Goal: Navigation & Orientation: Find specific page/section

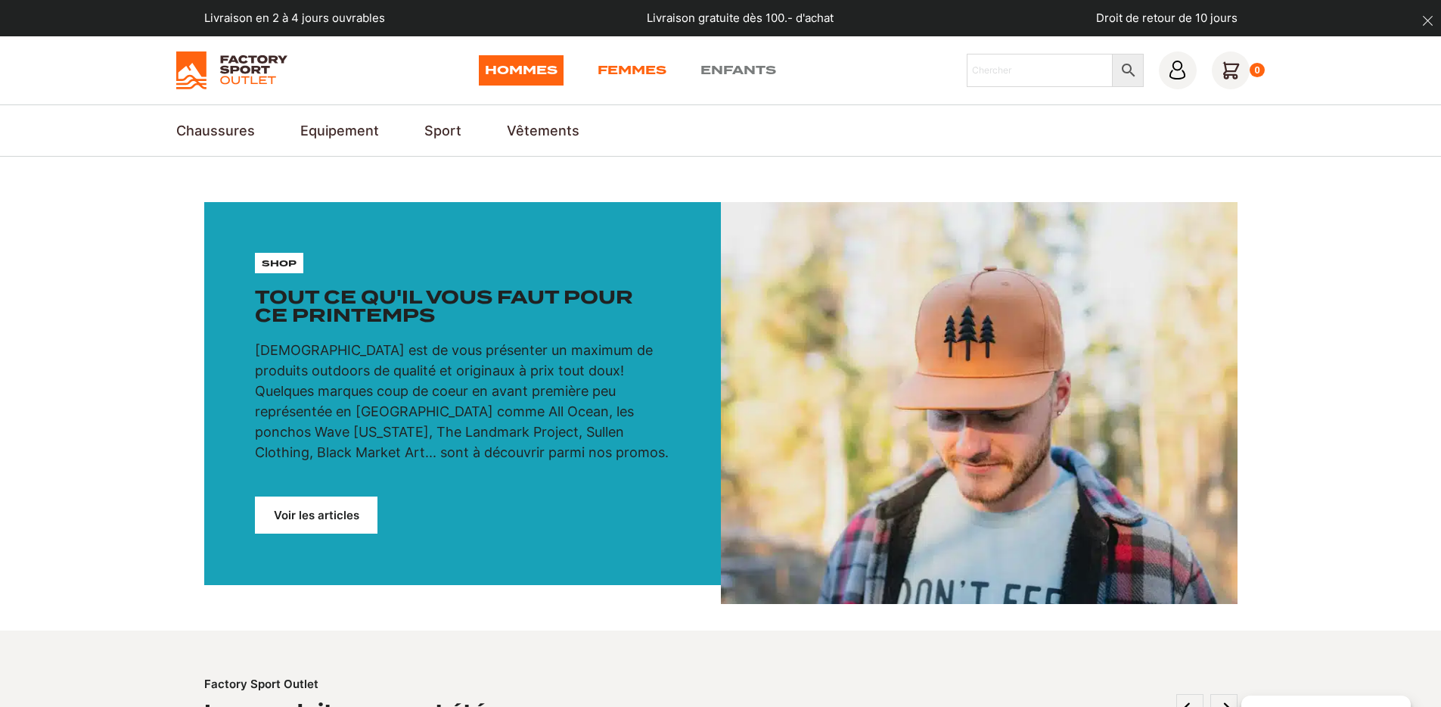
click at [652, 62] on link "Femmes" at bounding box center [632, 70] width 69 height 30
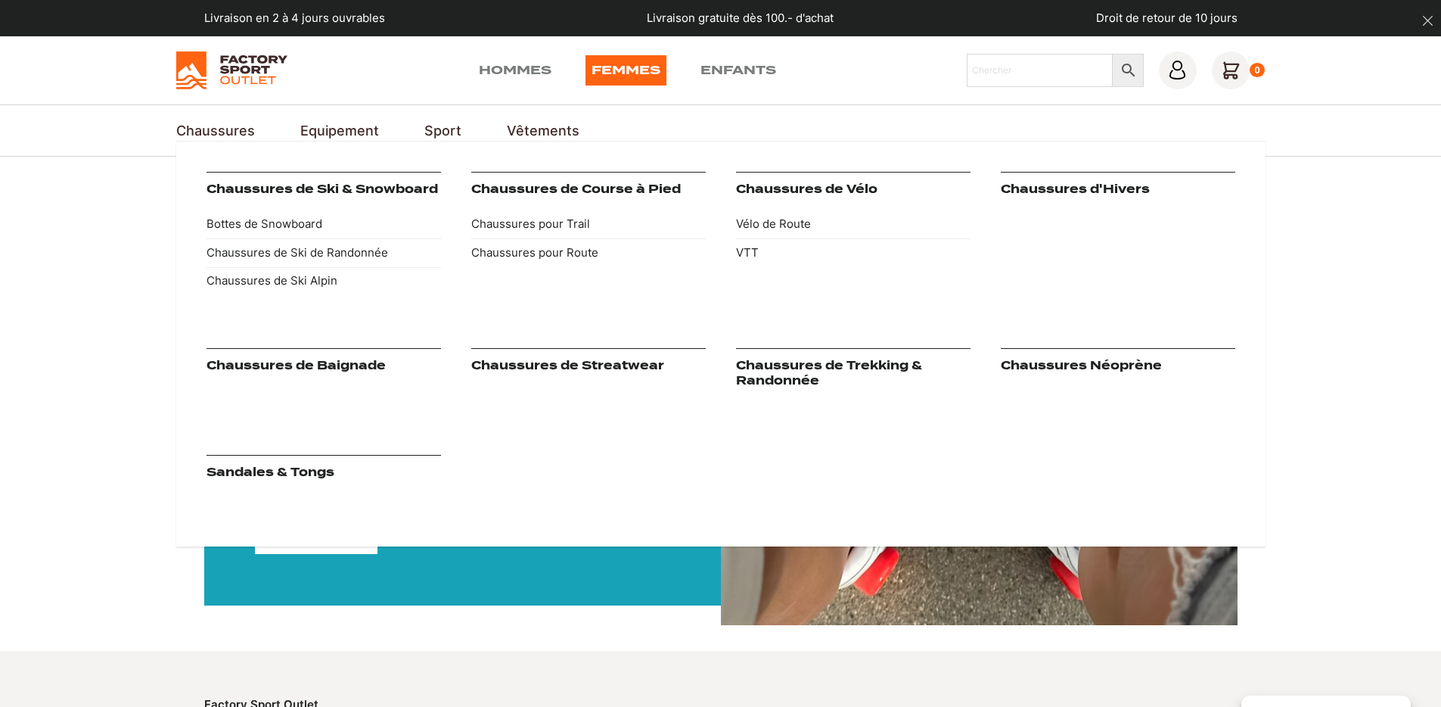
click at [540, 185] on link "Chaussures de Course à Pied" at bounding box center [576, 189] width 210 height 14
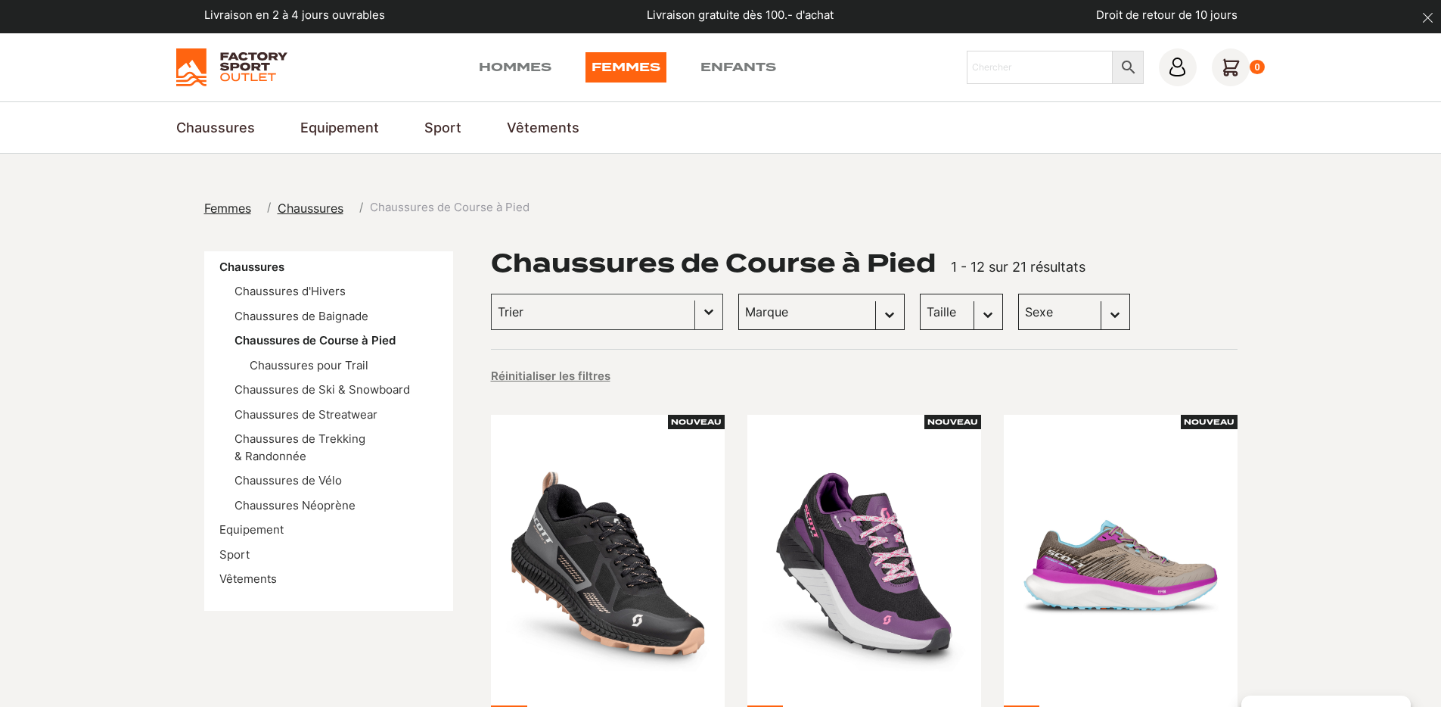
scroll to position [6, 0]
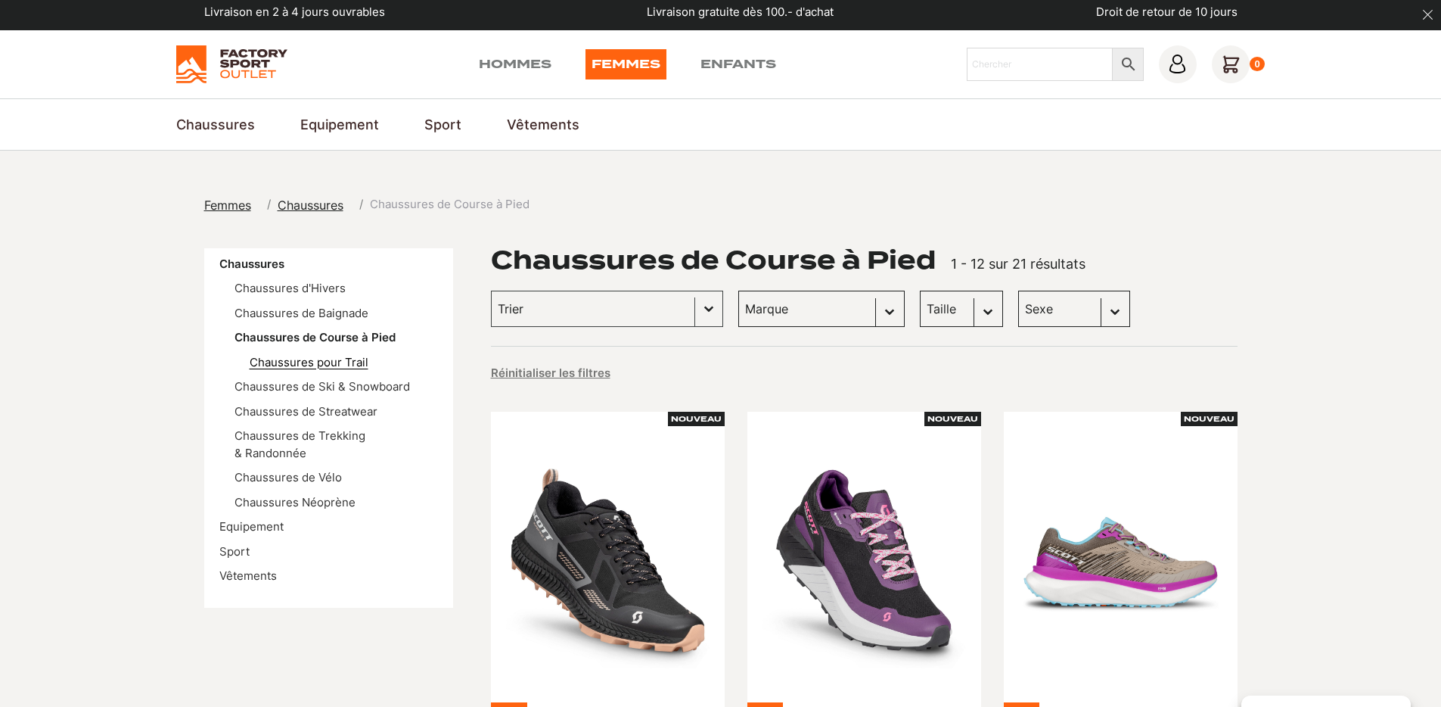
click at [294, 365] on link "Chaussures pour Trail" at bounding box center [309, 362] width 119 height 14
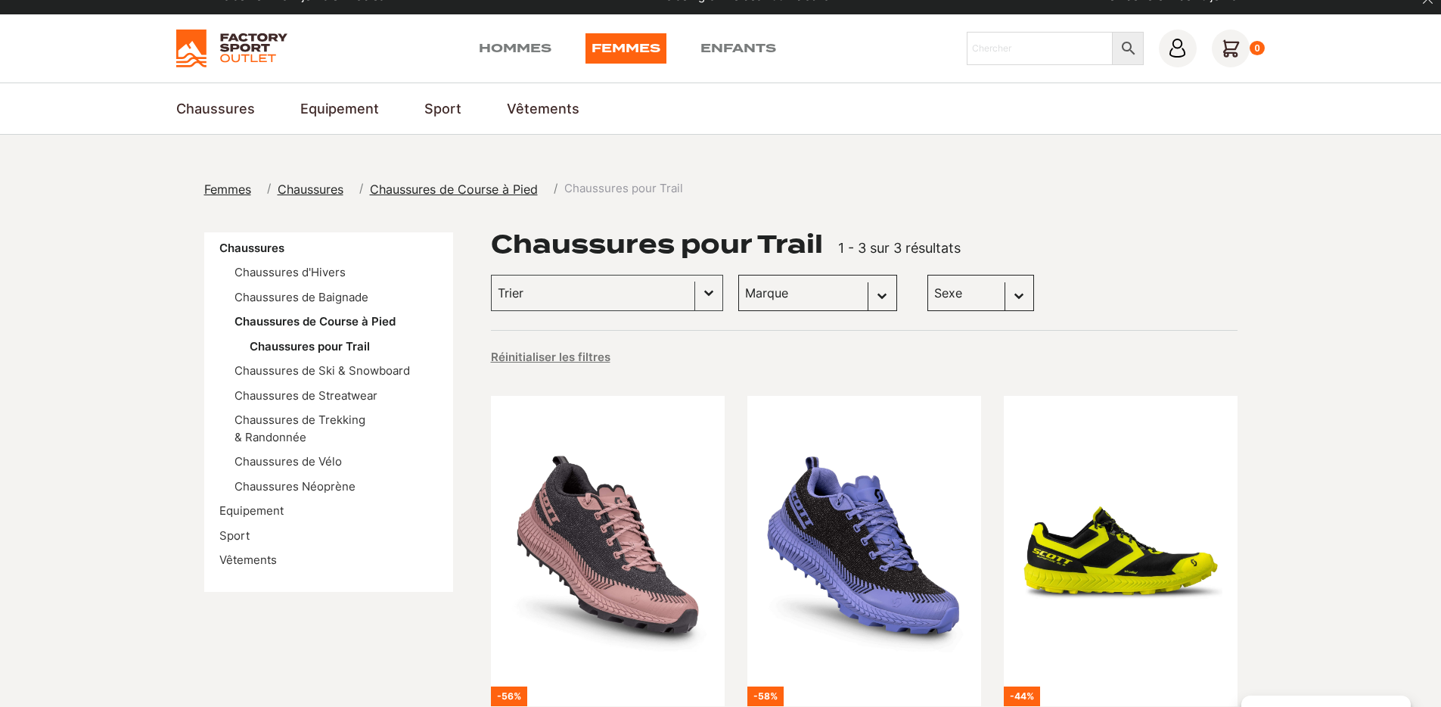
scroll to position [32, 0]
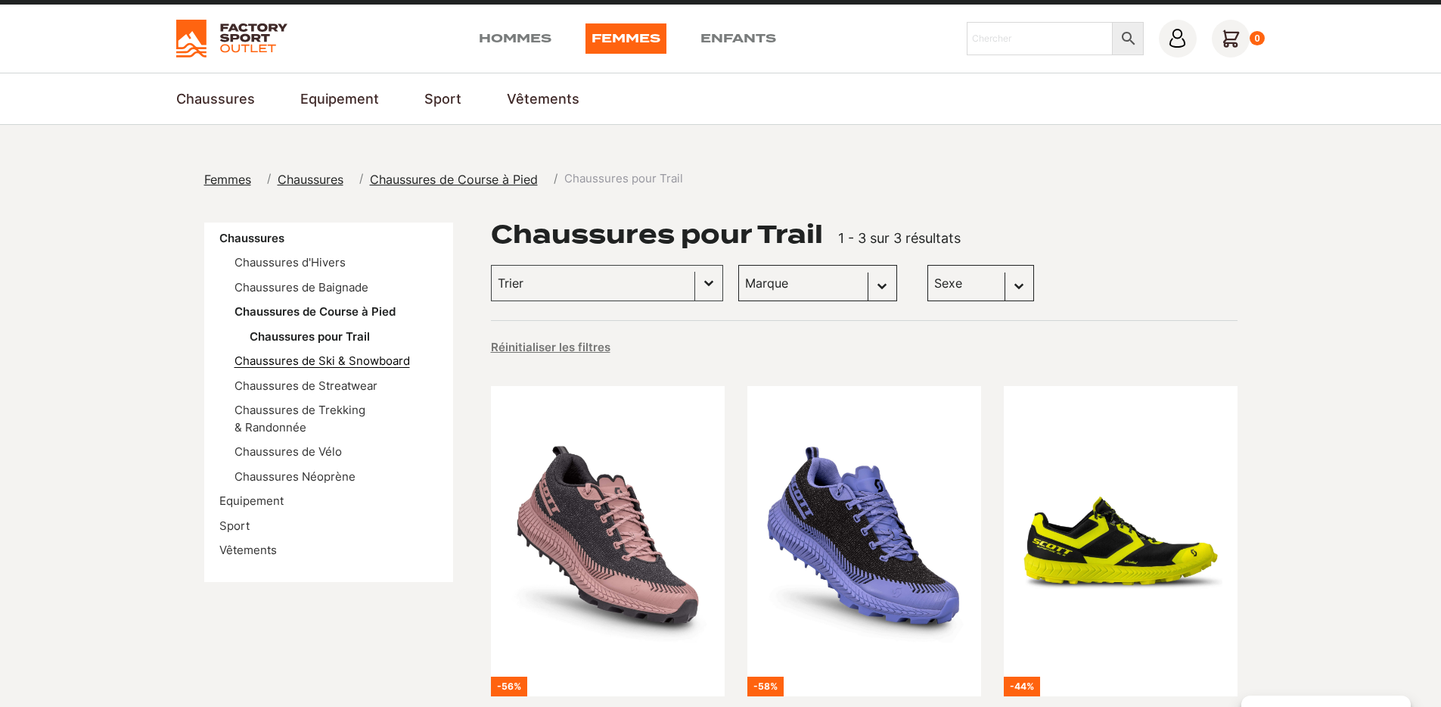
click at [295, 358] on link "Chaussures de Ski & Snowboard" at bounding box center [323, 360] width 176 height 14
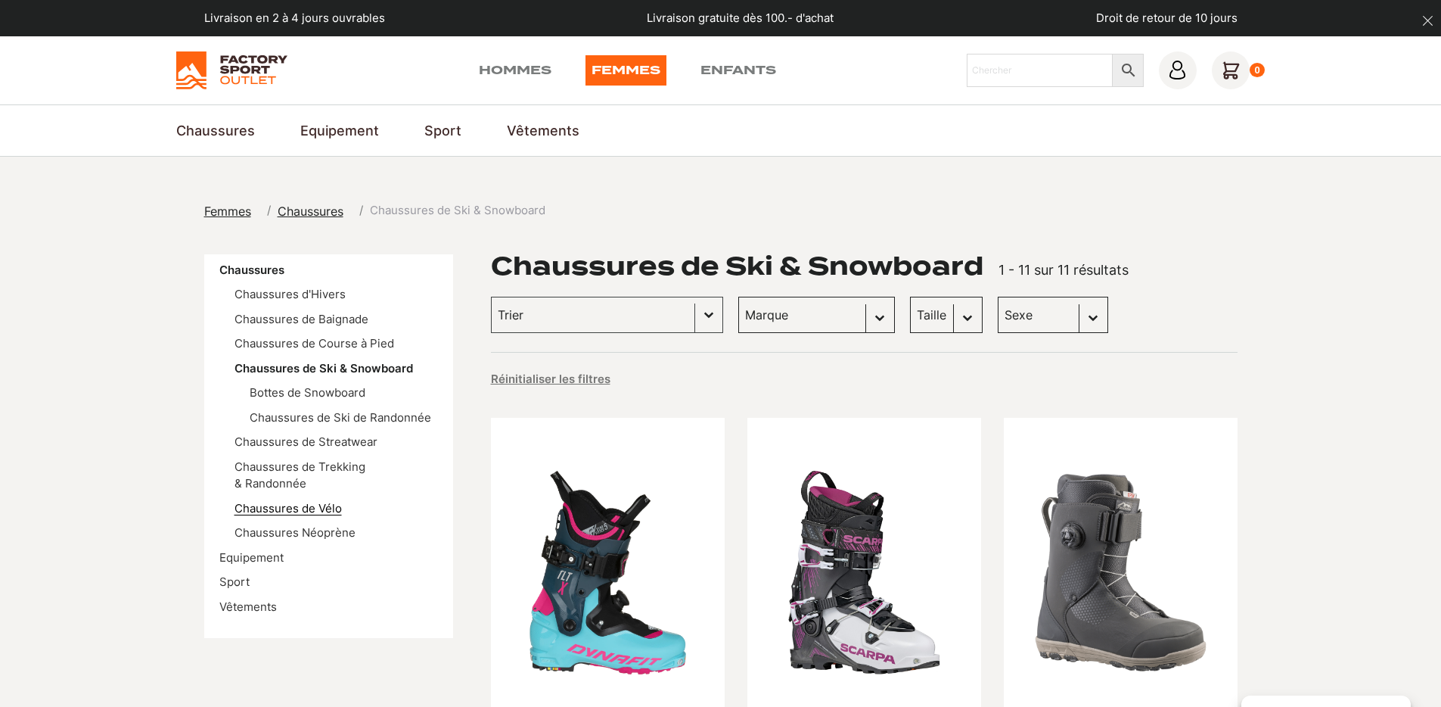
click at [290, 500] on li "Chaussures de Vélo" at bounding box center [337, 508] width 204 height 17
click at [291, 501] on link "Chaussures de Vélo" at bounding box center [288, 508] width 107 height 14
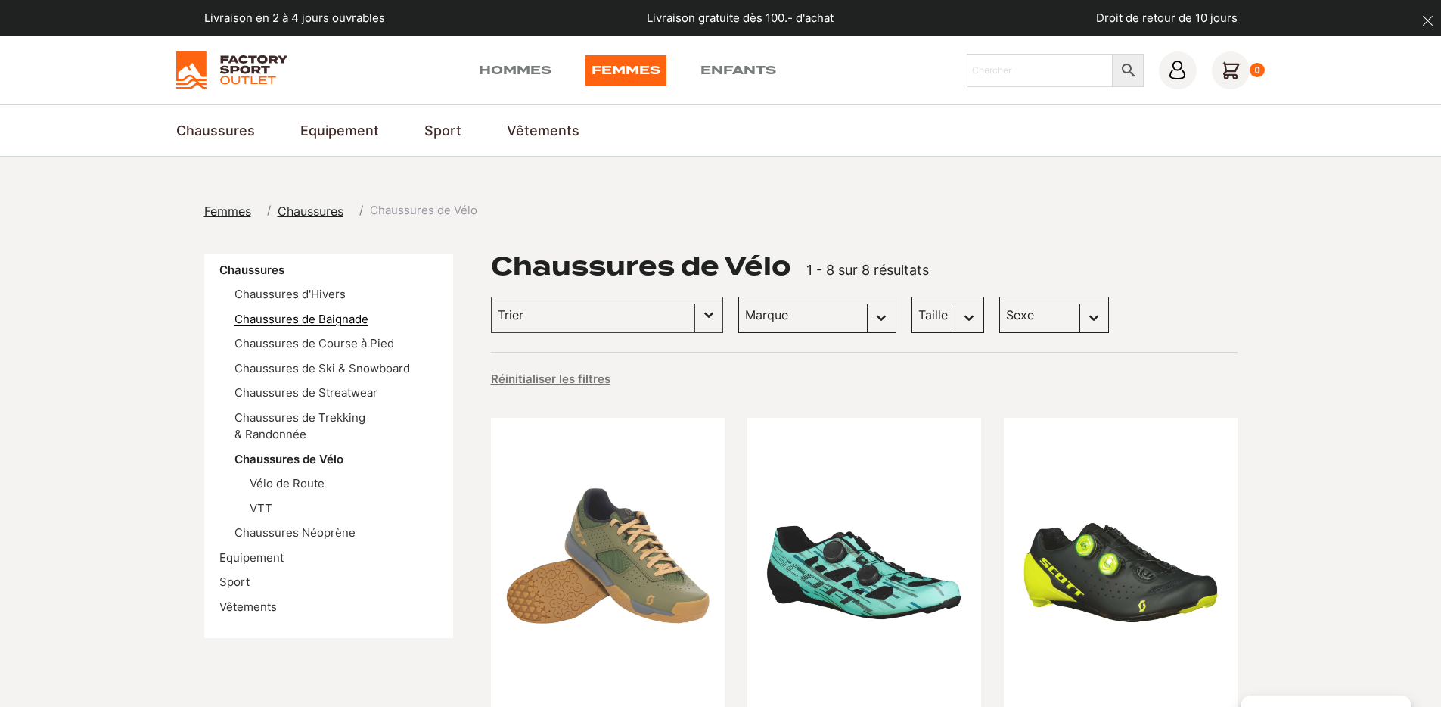
click at [303, 325] on link "Chaussures de Baignade" at bounding box center [302, 319] width 134 height 14
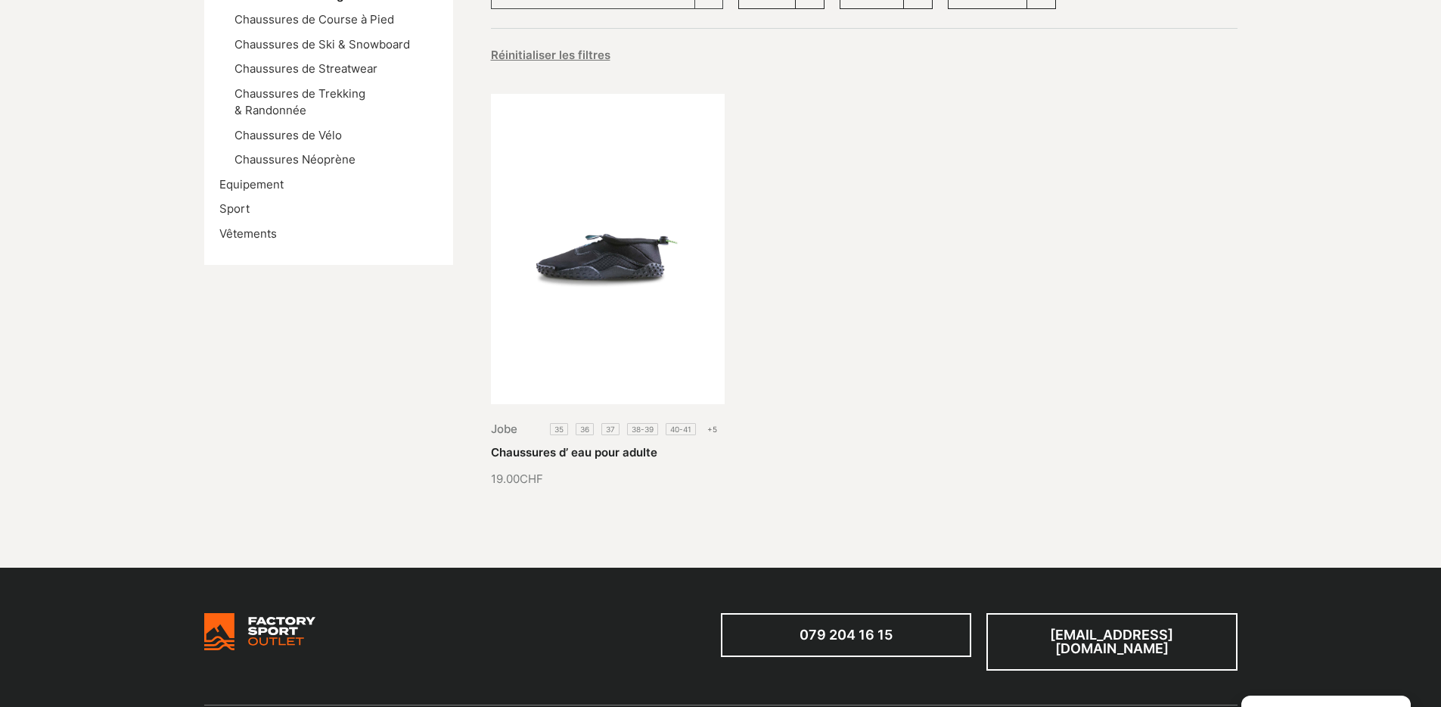
scroll to position [157, 0]
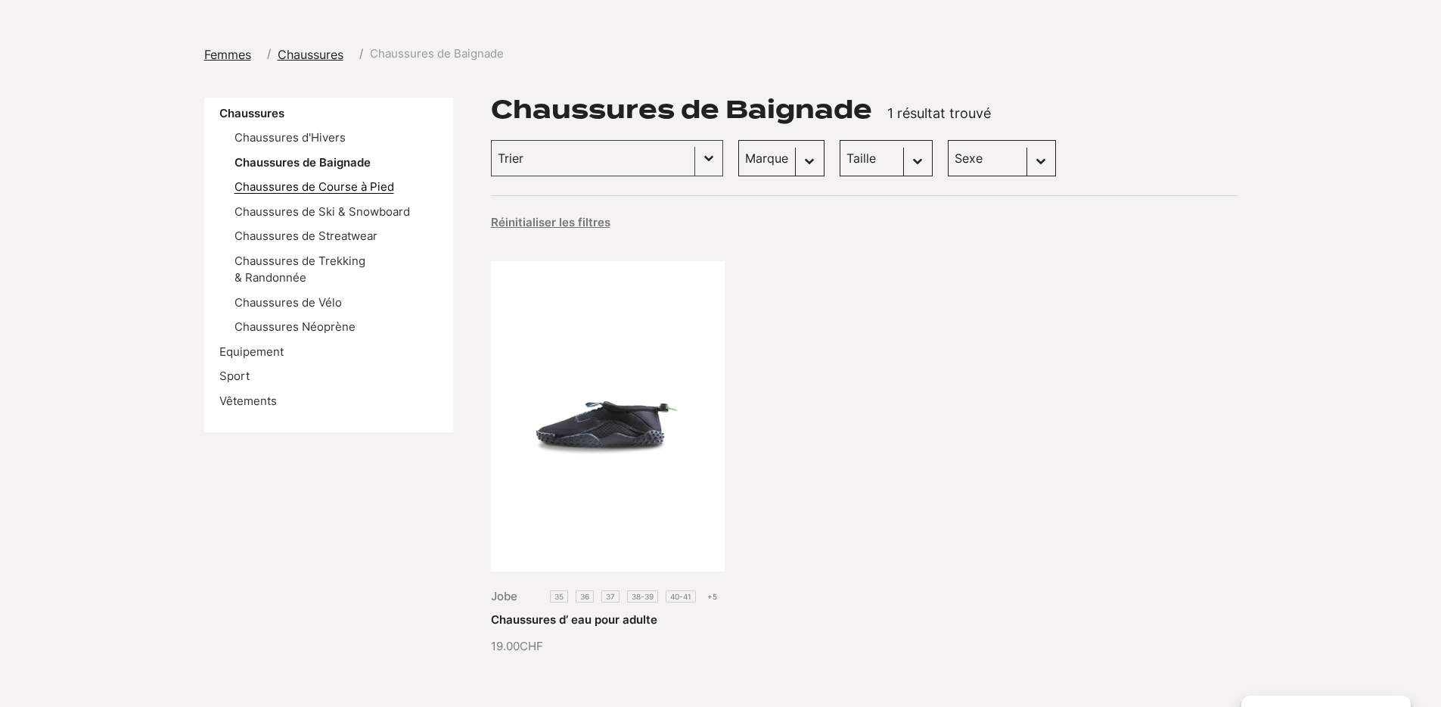
click at [339, 182] on link "Chaussures de Course à Pied" at bounding box center [315, 186] width 160 height 14
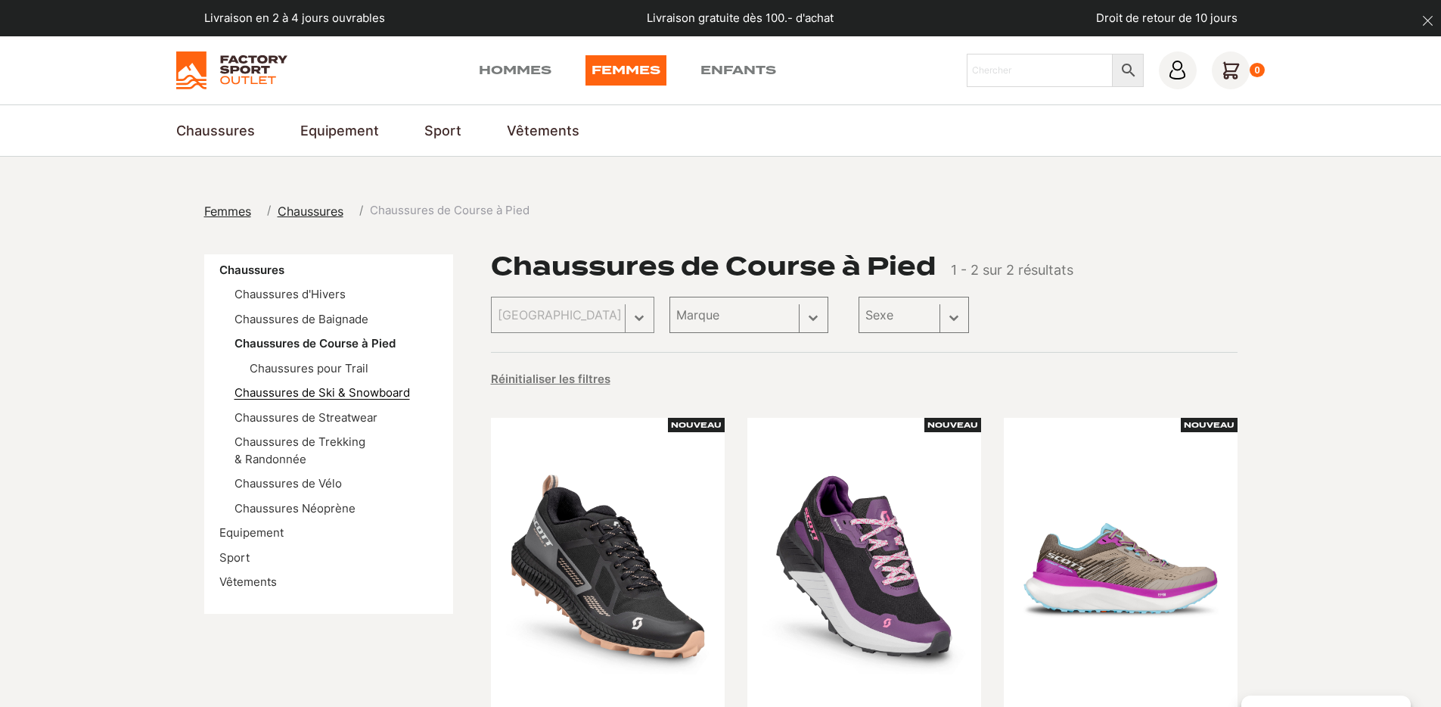
click at [332, 394] on link "Chaussures de Ski & Snowboard" at bounding box center [323, 392] width 176 height 14
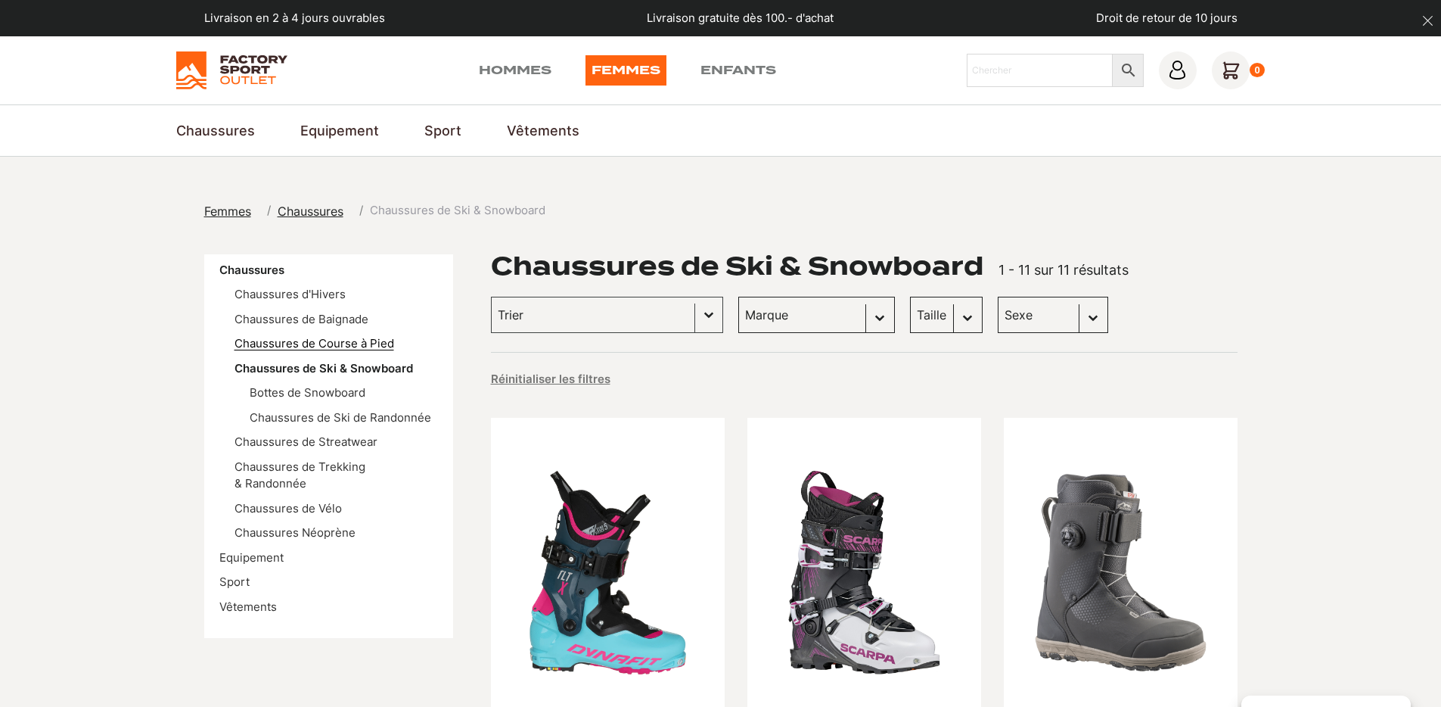
click at [372, 343] on link "Chaussures de Course à Pied" at bounding box center [315, 343] width 160 height 14
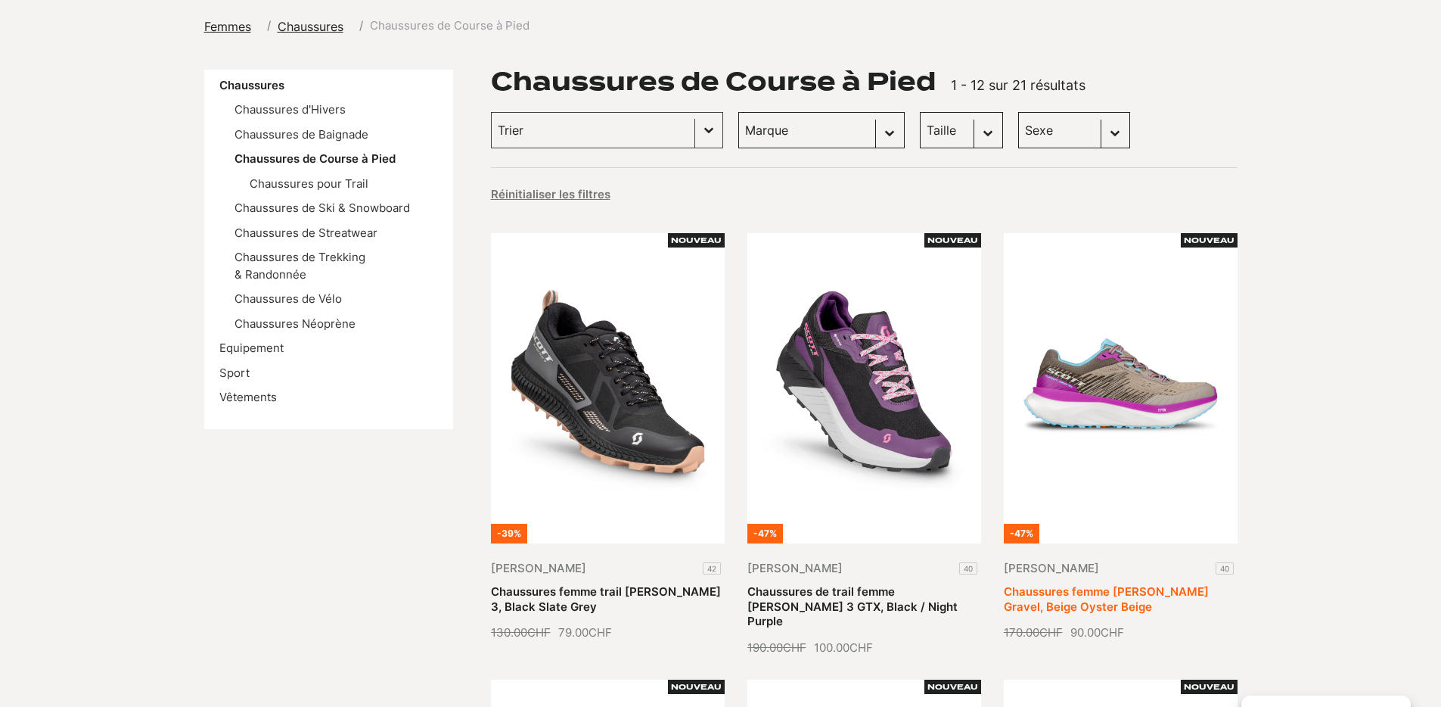
scroll to position [28, 0]
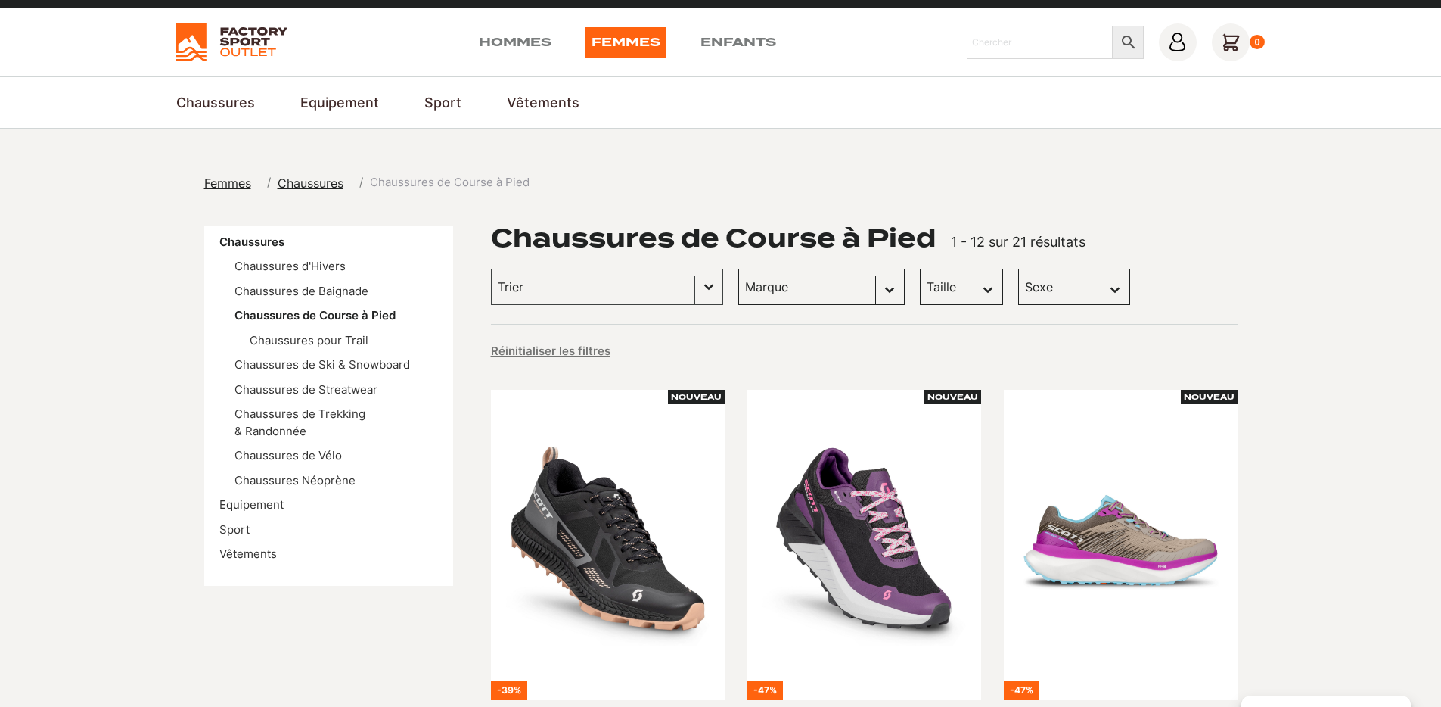
click at [346, 317] on link "Chaussures de Course à Pied" at bounding box center [315, 315] width 161 height 14
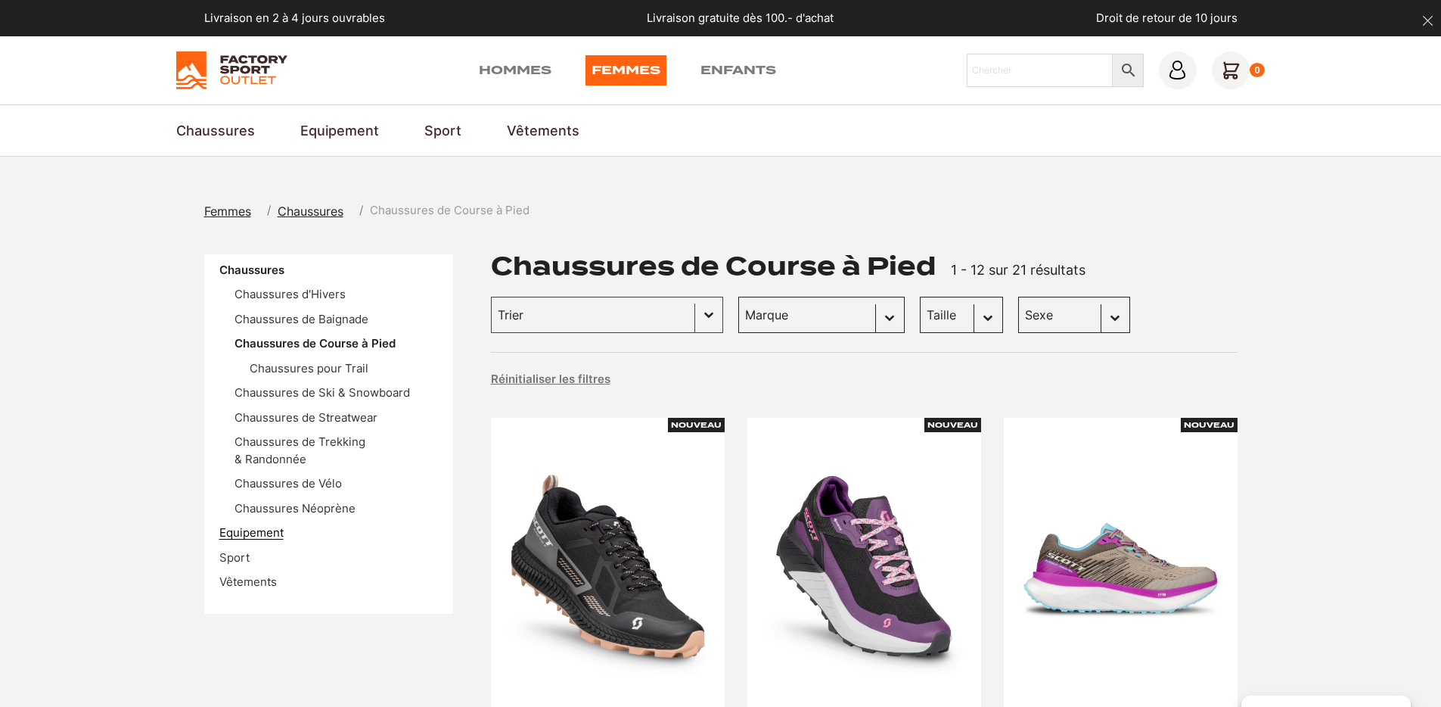
click at [251, 525] on link "Equipement" at bounding box center [251, 532] width 64 height 14
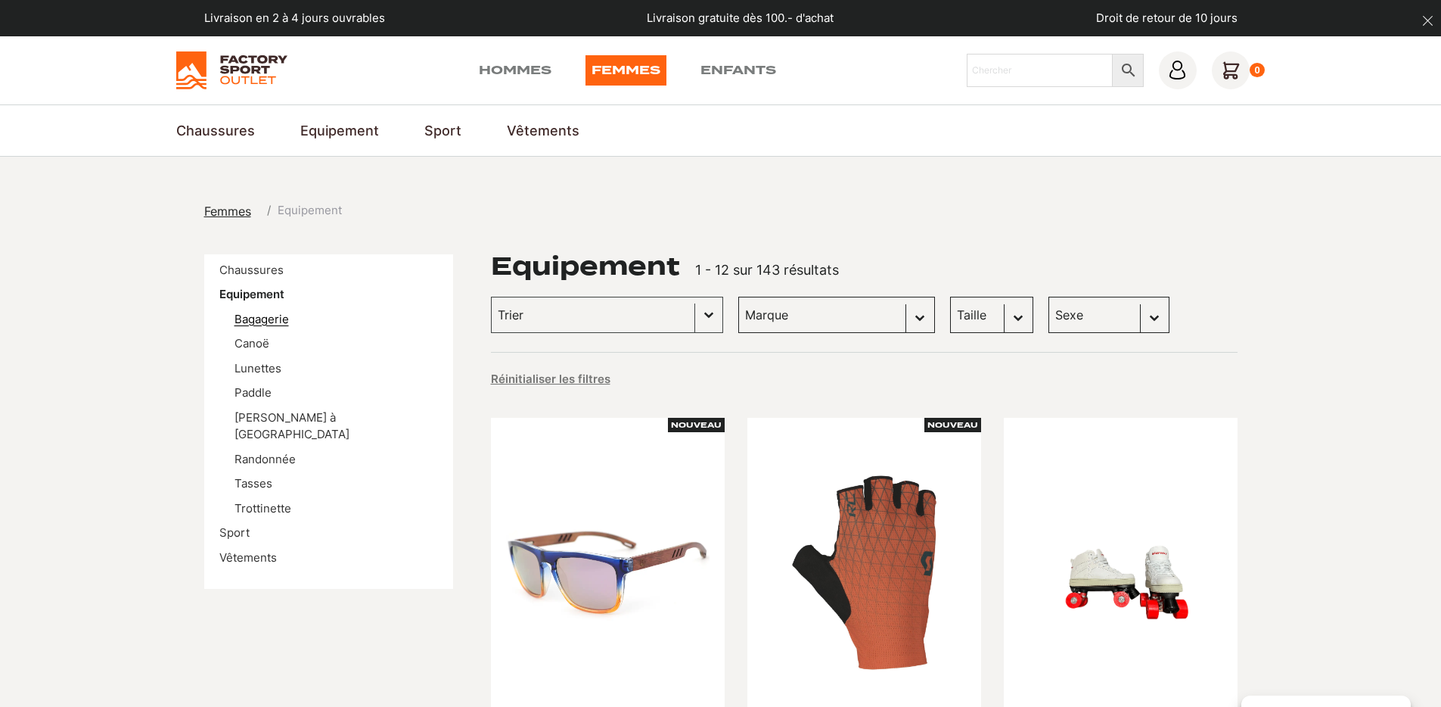
click at [273, 321] on link "Bagagerie" at bounding box center [262, 319] width 54 height 14
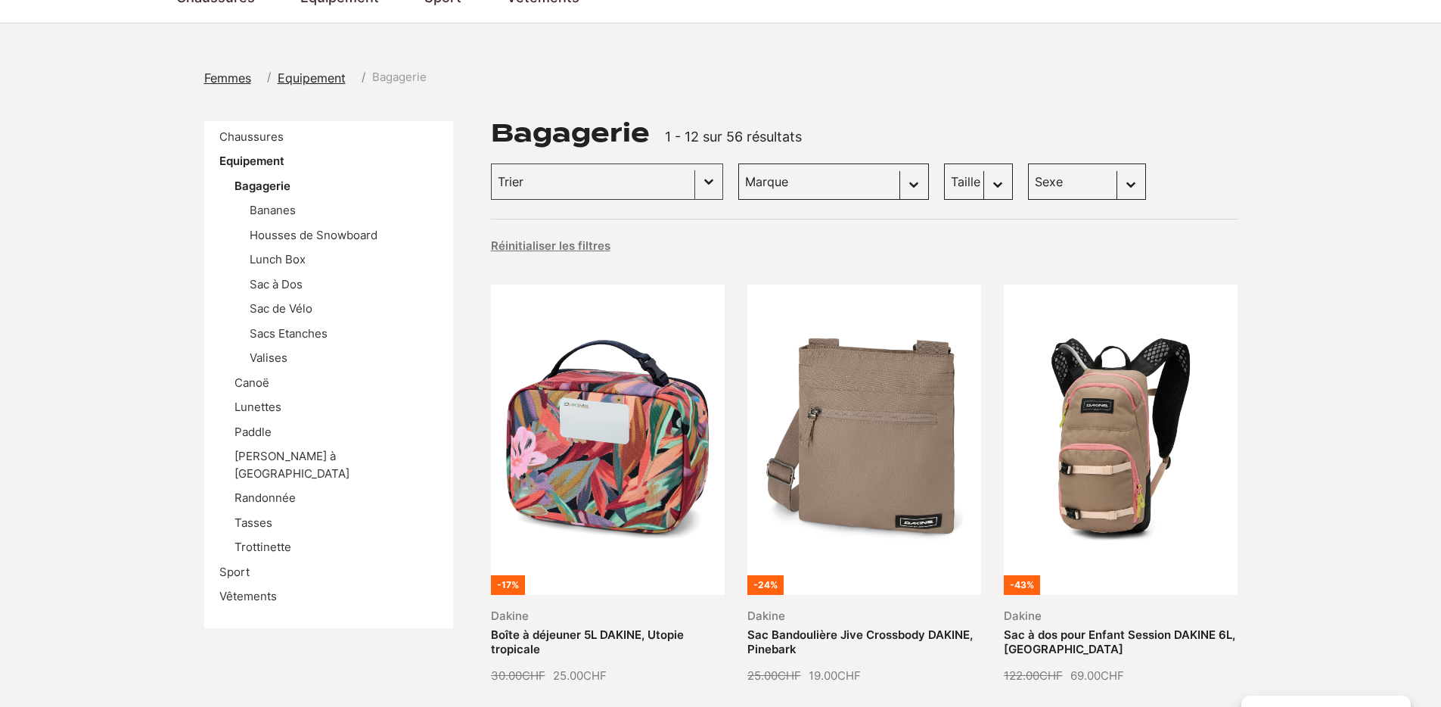
scroll to position [464, 0]
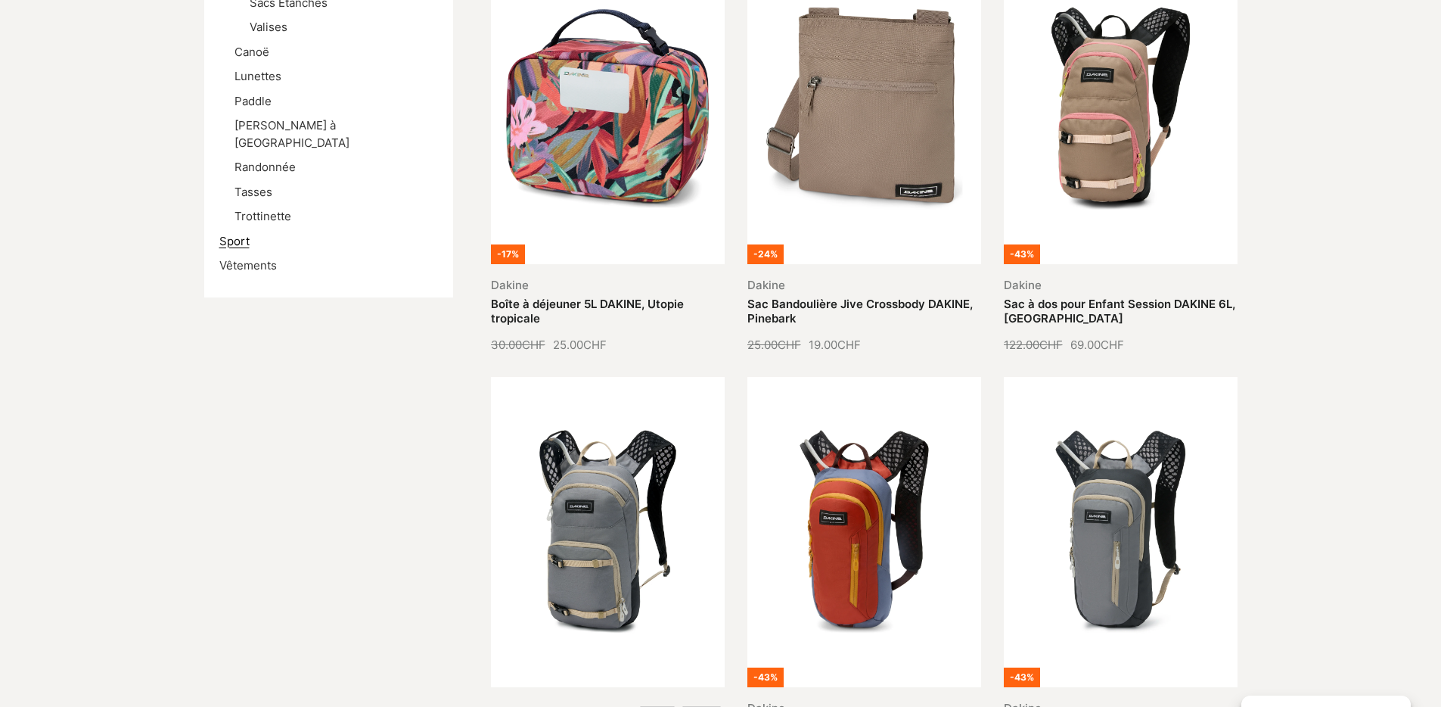
click at [236, 234] on link "Sport" at bounding box center [234, 241] width 30 height 14
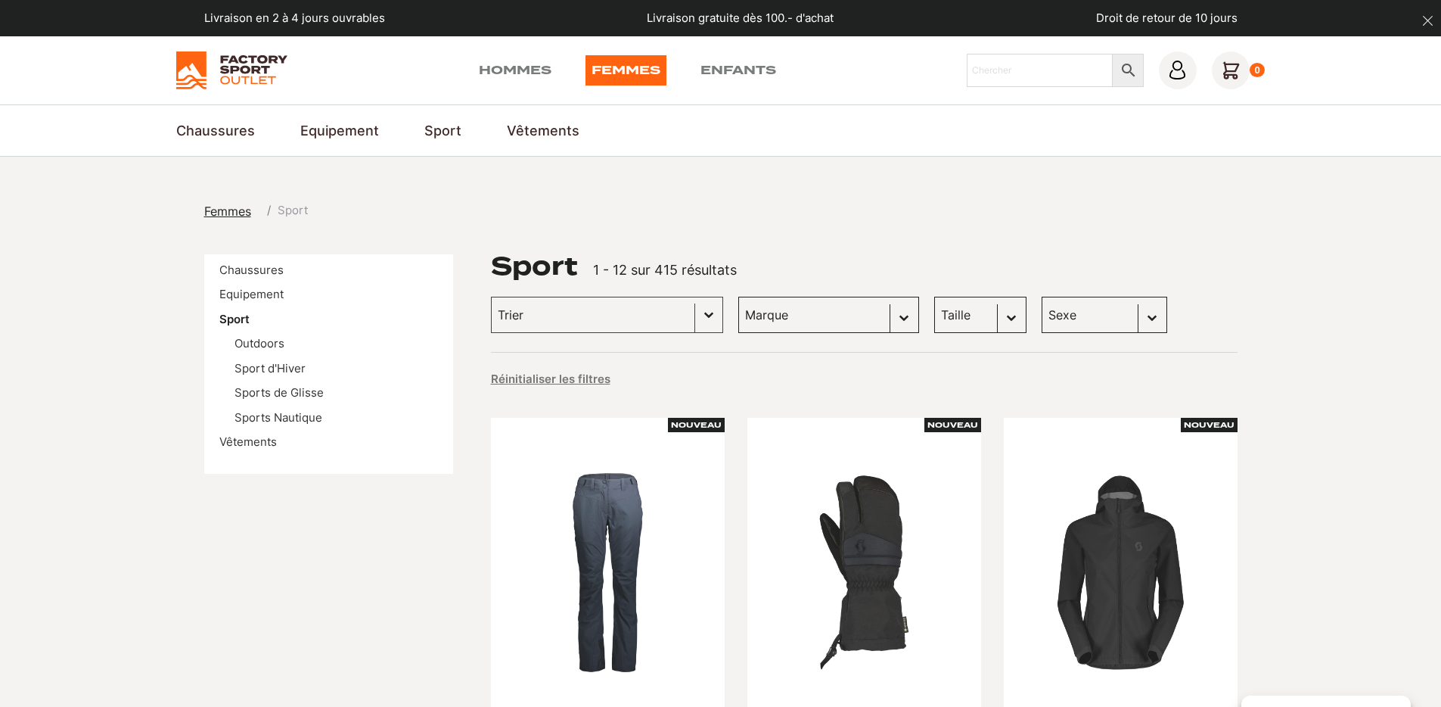
scroll to position [24, 0]
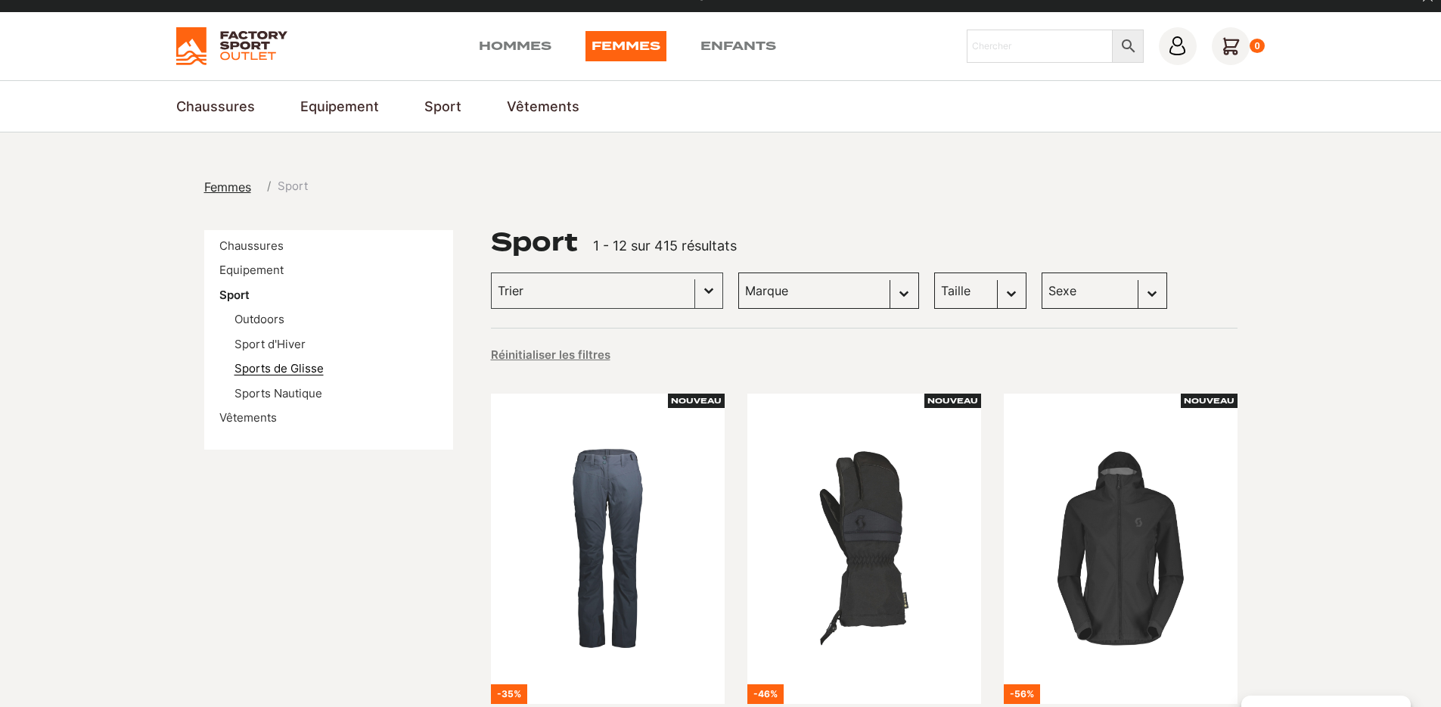
click at [292, 368] on link "Sports de Glisse" at bounding box center [279, 368] width 89 height 14
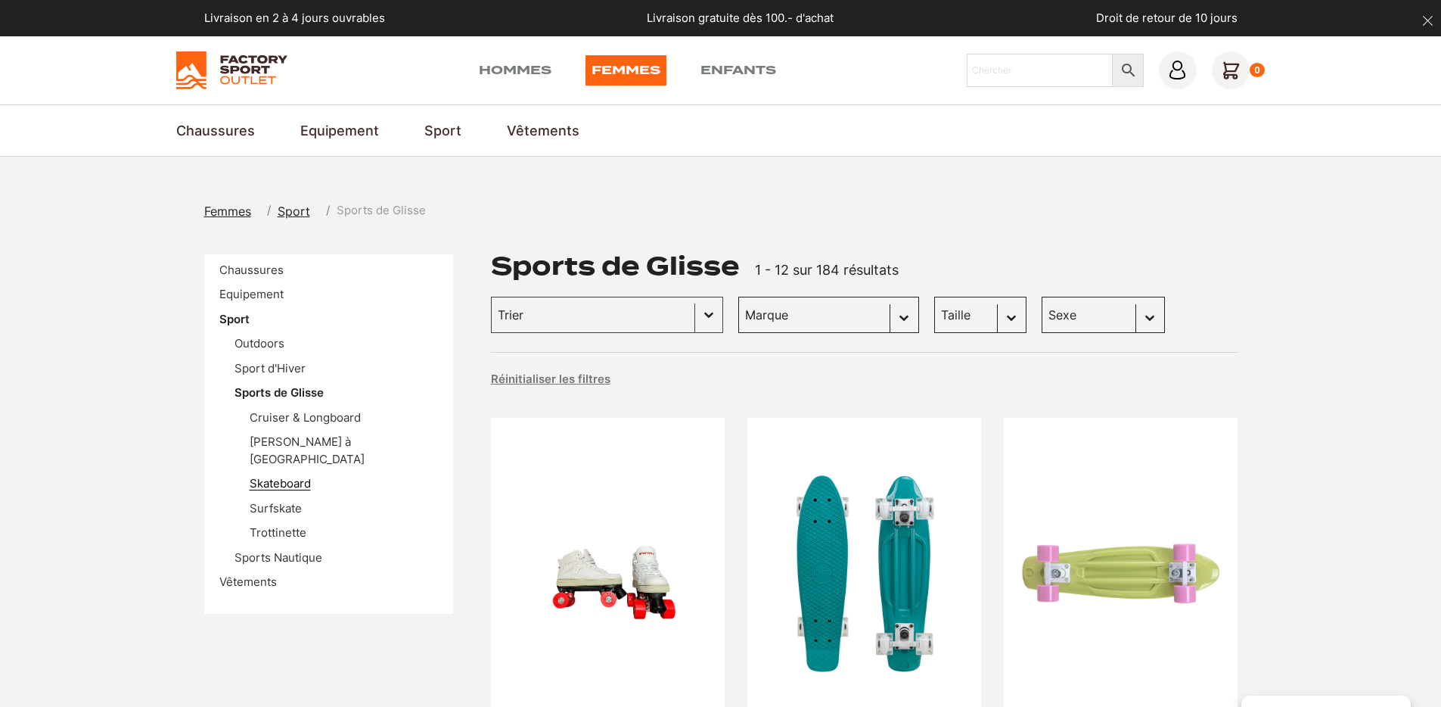
click at [296, 476] on link "Skateboard" at bounding box center [280, 483] width 61 height 14
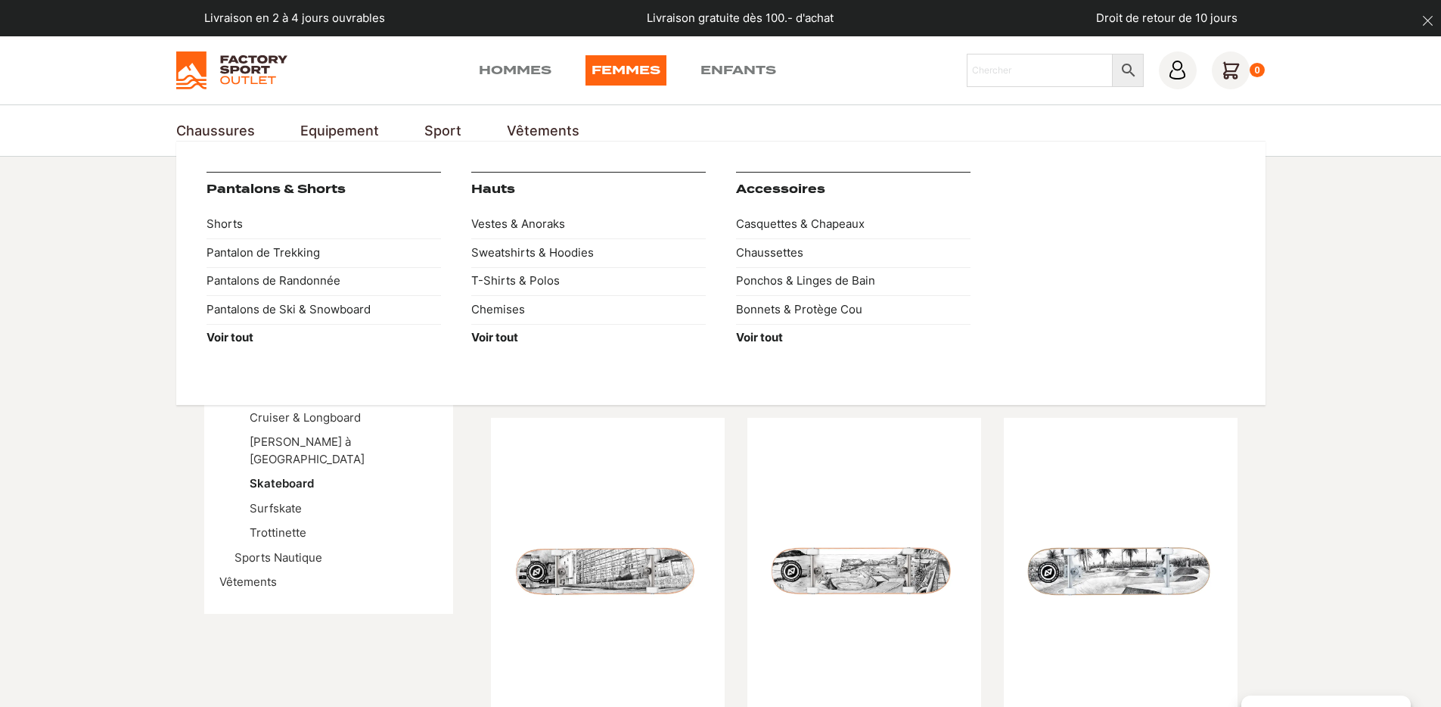
click at [555, 129] on link "Vêtements" at bounding box center [543, 130] width 73 height 20
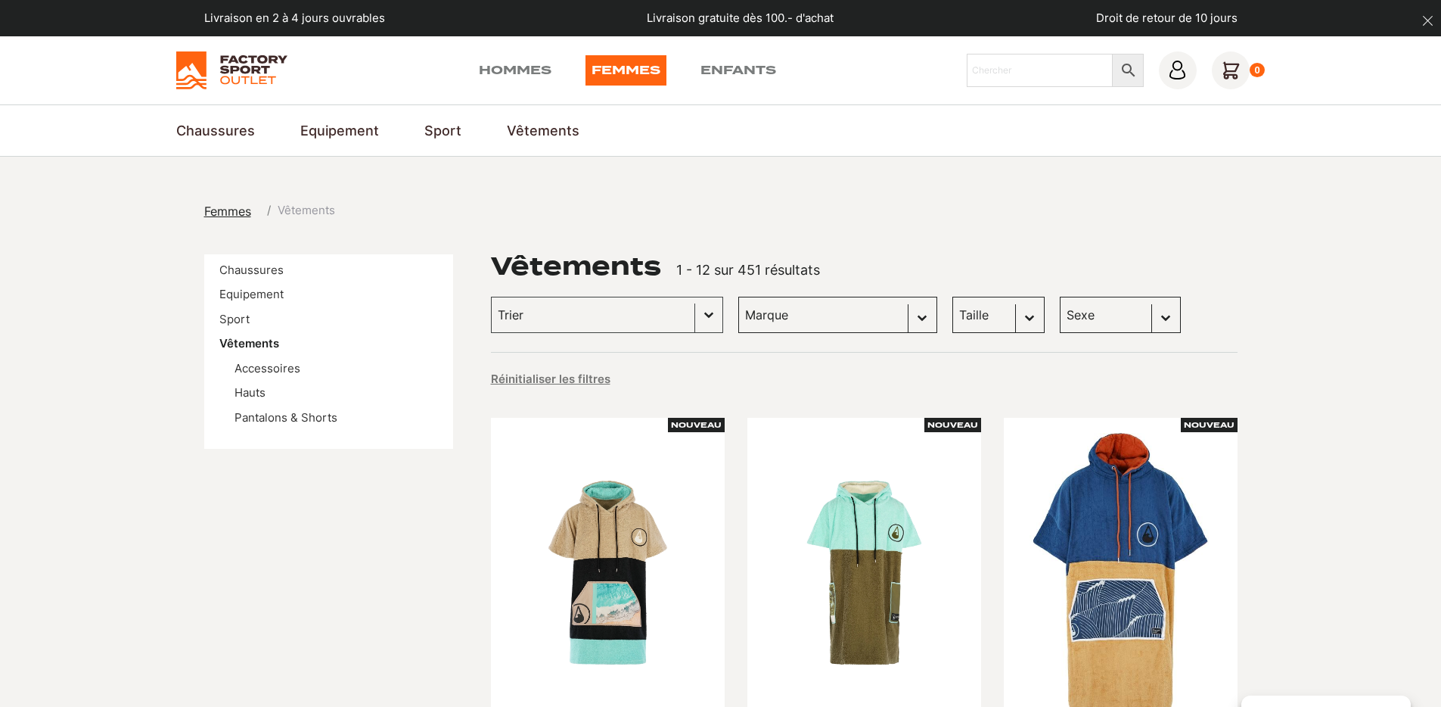
click at [258, 402] on ul "Accessoires Hauts Pantalons & Shorts" at bounding box center [328, 393] width 219 height 67
click at [258, 397] on link "Hauts" at bounding box center [250, 392] width 31 height 14
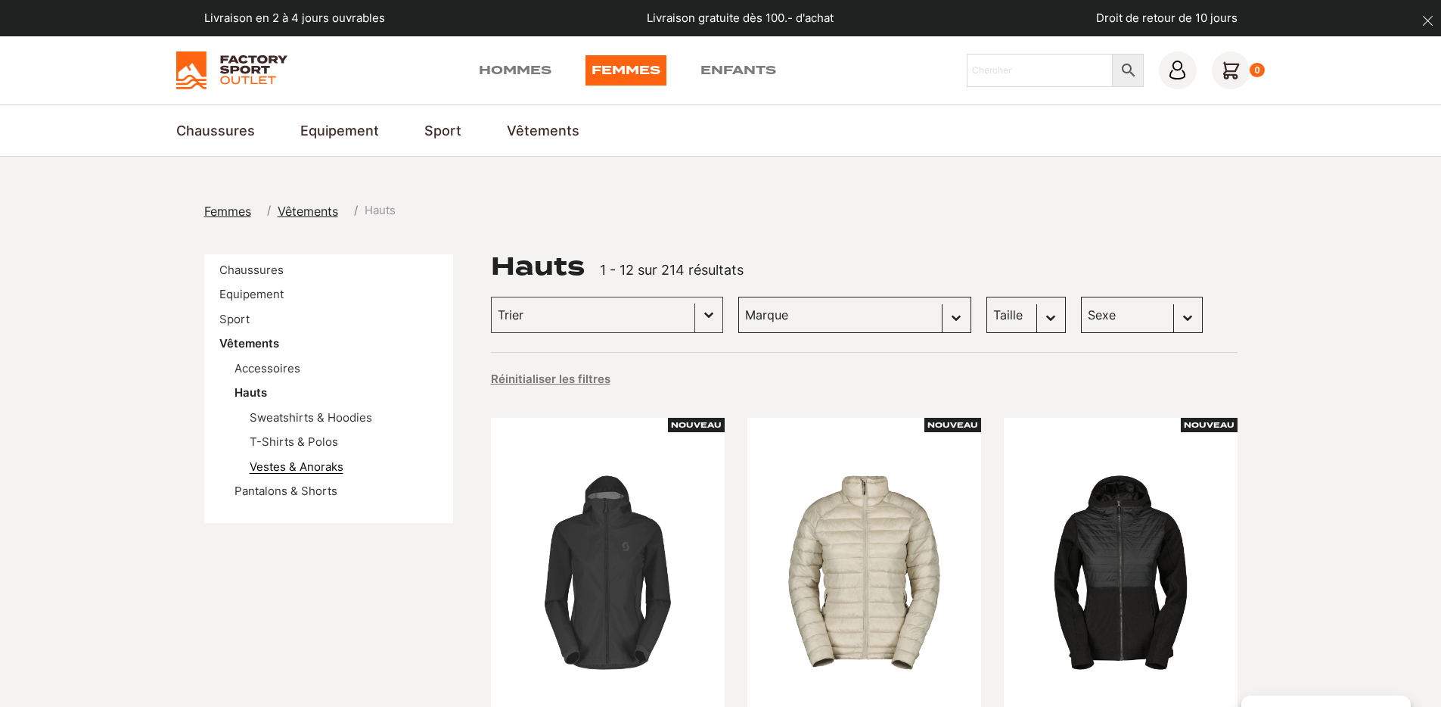
click at [285, 465] on link "Vestes & Anoraks" at bounding box center [297, 466] width 94 height 14
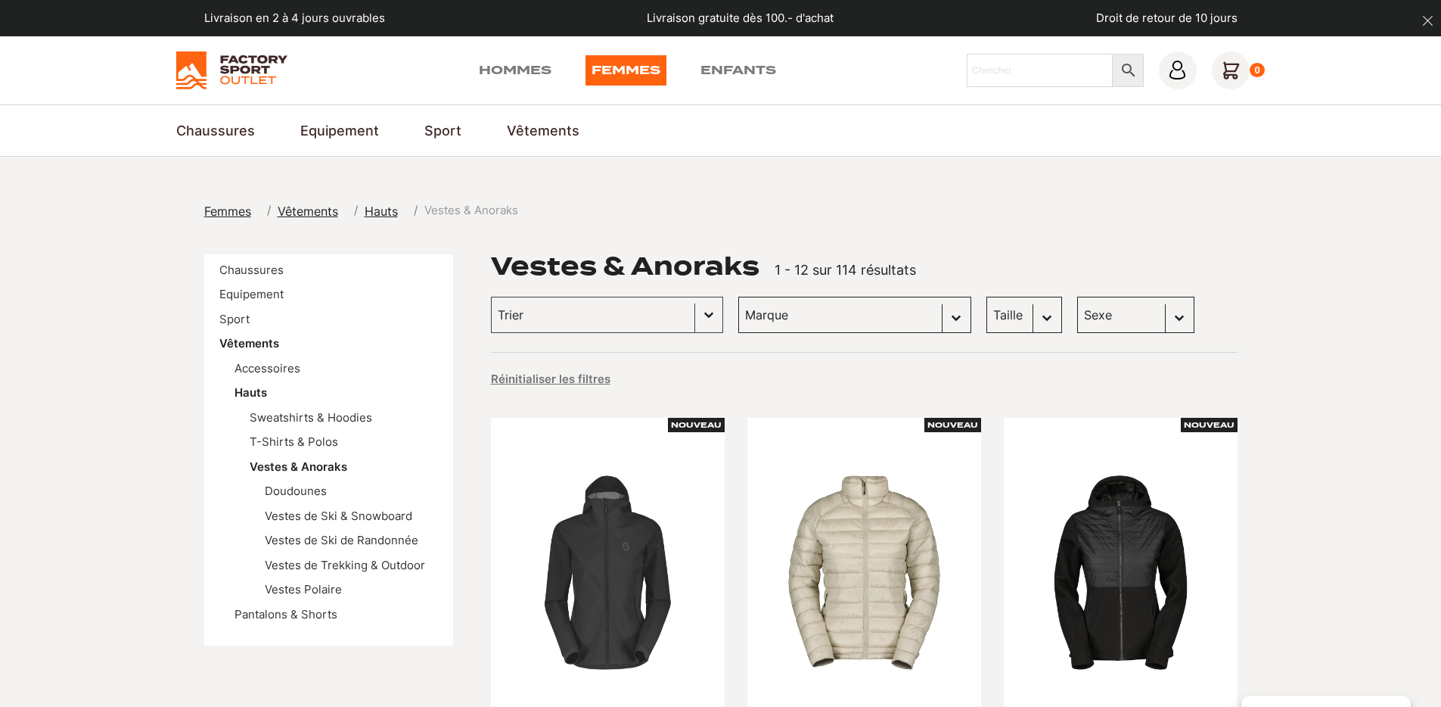
click at [318, 427] on ul "Sweatshirts & Hoodies T-Shirts & Polos Vestes & Anoraks Doudounes Vestes de Ski…" at bounding box center [337, 503] width 204 height 189
click at [319, 423] on link "Sweatshirts & Hoodies" at bounding box center [311, 417] width 123 height 14
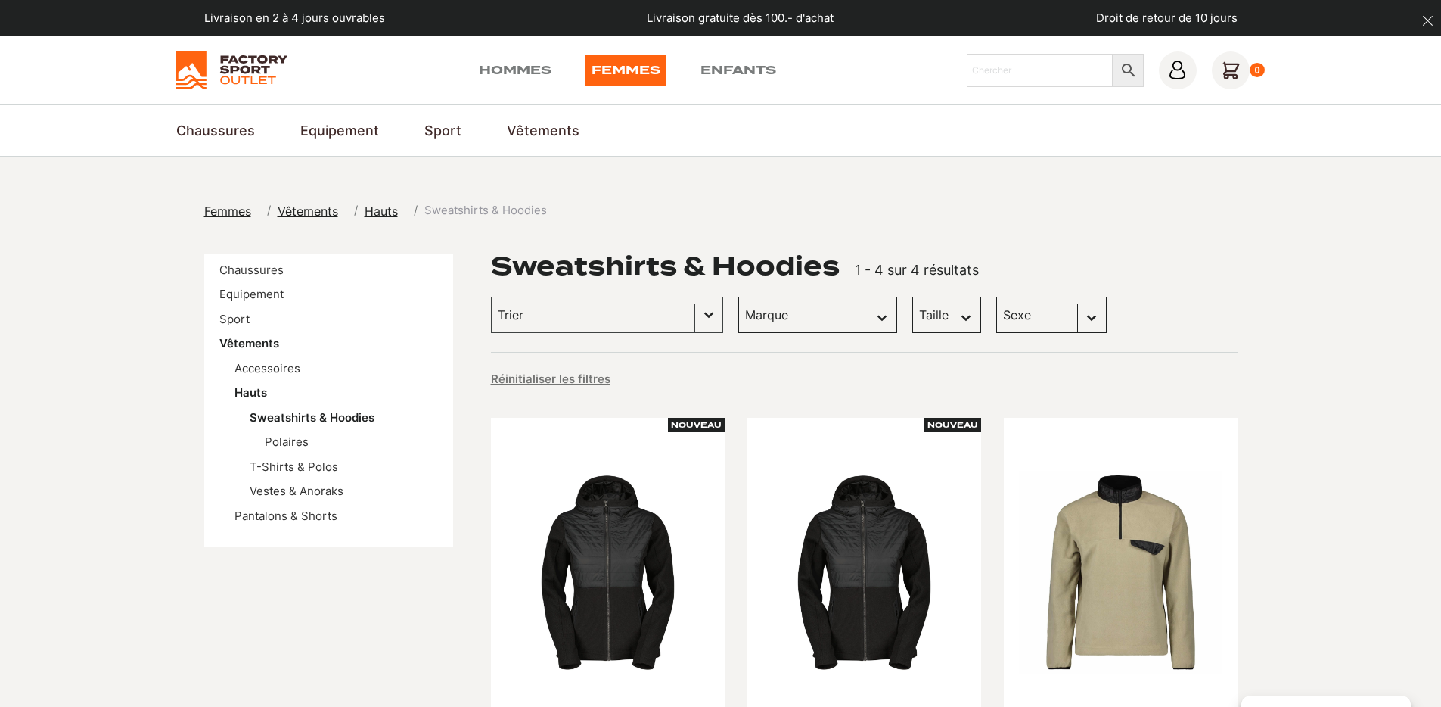
click at [241, 79] on img at bounding box center [231, 70] width 111 height 38
